Goal: Task Accomplishment & Management: Use online tool/utility

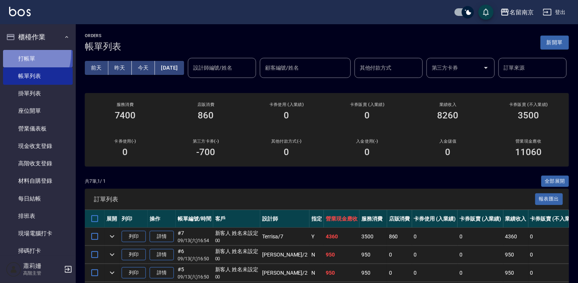
click at [19, 53] on link "打帳單" at bounding box center [38, 58] width 70 height 17
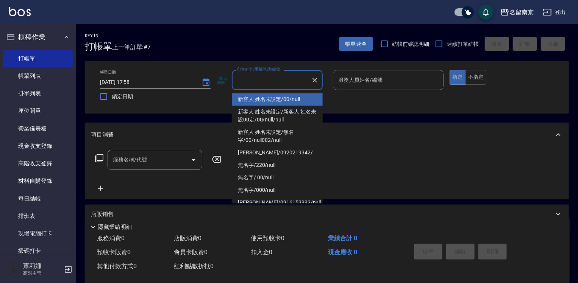
click at [273, 83] on input "顧客姓名/手機號碼/編號" at bounding box center [271, 79] width 73 height 13
type input "新客人 姓名未設定/00/null"
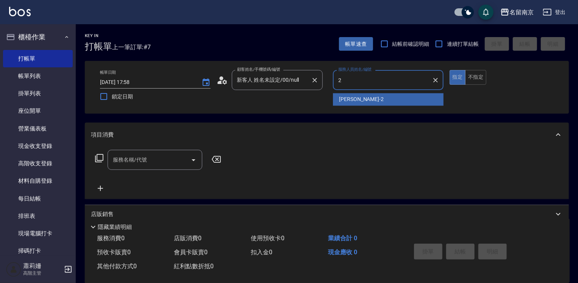
type input "[PERSON_NAME]-2"
type button "true"
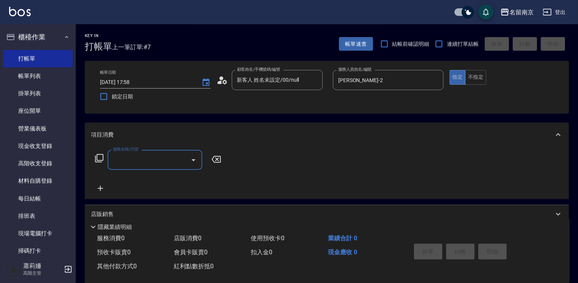
click at [154, 154] on input "服務名稱/代號" at bounding box center [149, 159] width 76 height 13
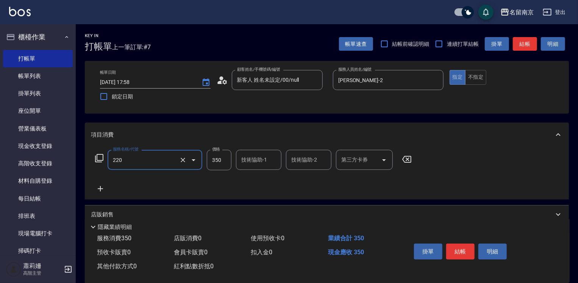
type input "洗髮(220)"
type input "[PERSON_NAME]-2"
click at [457, 250] on button "結帳" at bounding box center [460, 252] width 28 height 16
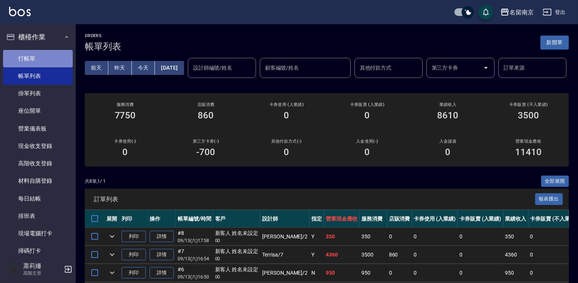
click at [44, 59] on link "打帳單" at bounding box center [38, 58] width 70 height 17
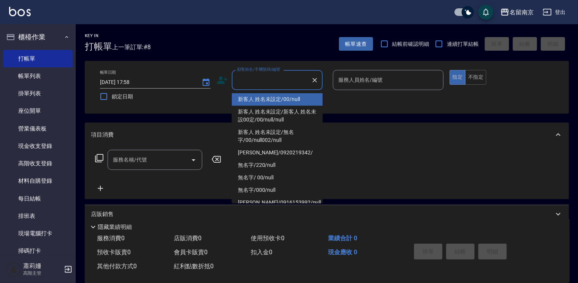
click at [273, 83] on input "顧客姓名/手機號碼/編號" at bounding box center [271, 79] width 73 height 13
type input "新客人 姓名未設定/00/null"
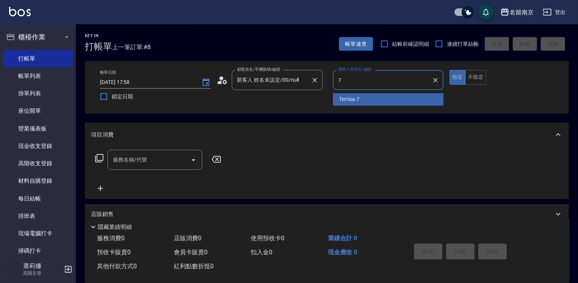
type input "Terrisa-7"
type button "true"
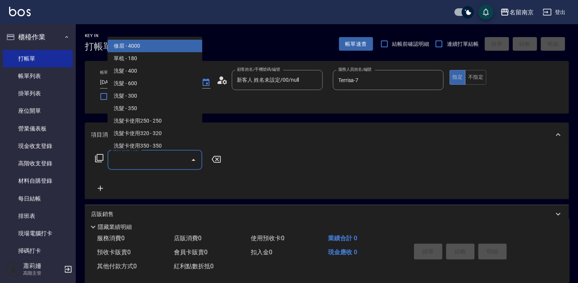
click at [172, 162] on input "服務名稱/代號" at bounding box center [149, 159] width 76 height 13
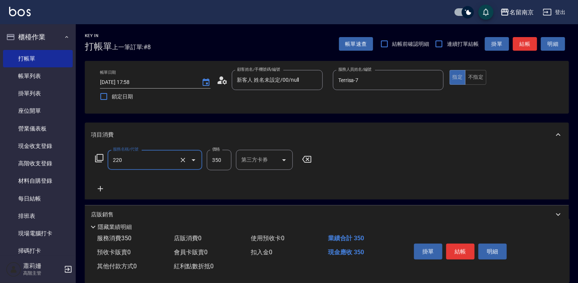
type input "洗髮(220)"
type input "Terrisa-7"
click at [99, 186] on icon at bounding box center [100, 188] width 19 height 9
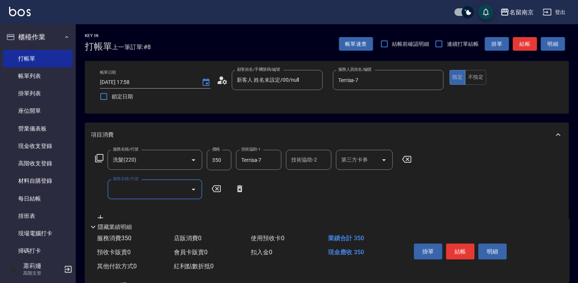
click at [121, 190] on input "服務名稱/代號" at bounding box center [149, 189] width 76 height 13
type input "剪髮(301)"
type input "650"
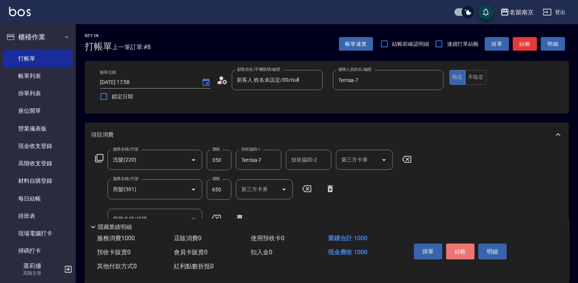
click at [458, 248] on button "結帳" at bounding box center [460, 252] width 28 height 16
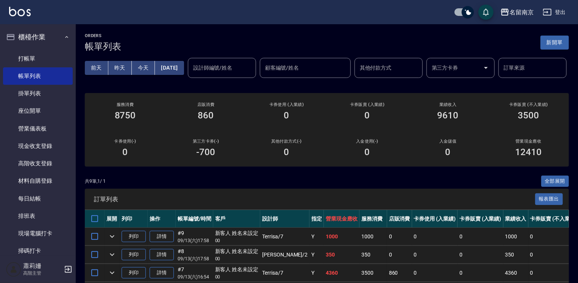
scroll to position [151, 0]
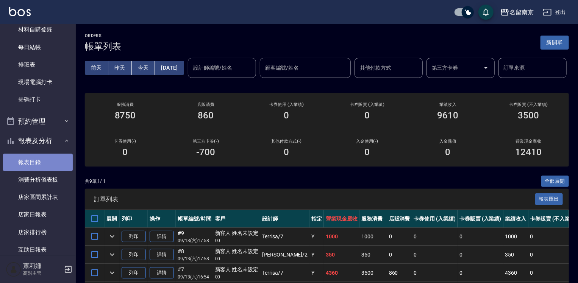
click at [47, 165] on link "報表目錄" at bounding box center [38, 162] width 70 height 17
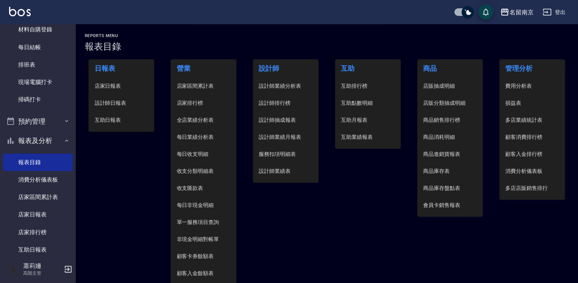
click at [117, 104] on span "設計師日報表" at bounding box center [122, 103] width 54 height 8
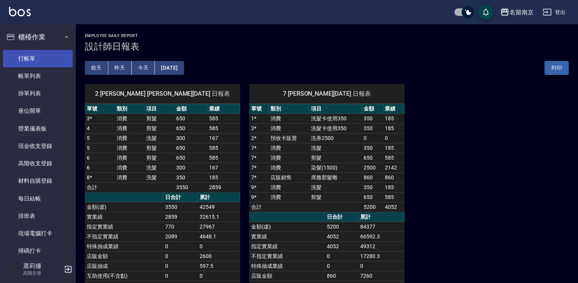
click at [51, 59] on link "打帳單" at bounding box center [38, 58] width 70 height 17
